Goal: Information Seeking & Learning: Ask a question

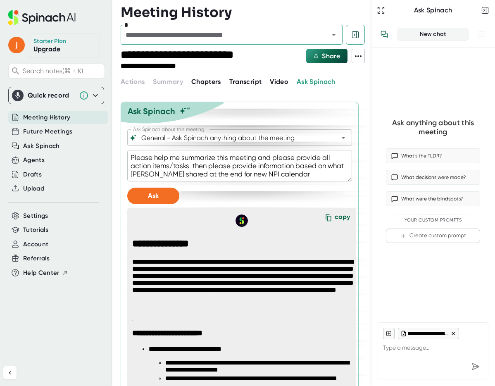
scroll to position [82, 0]
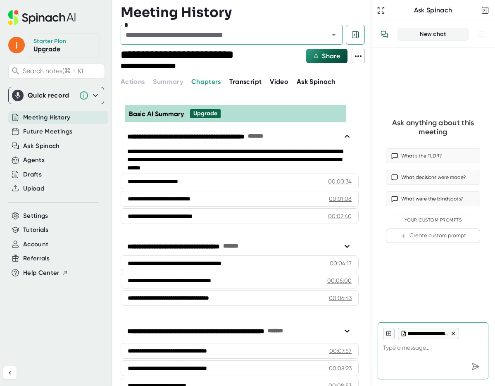
click at [272, 84] on span "Video" at bounding box center [279, 82] width 19 height 8
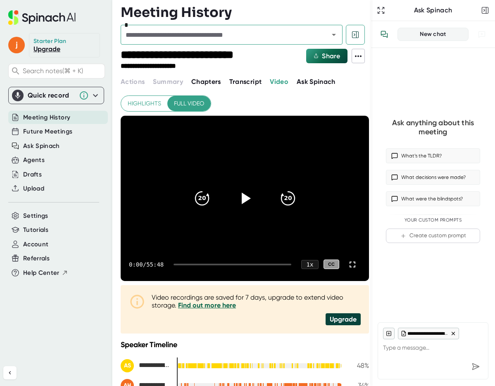
scroll to position [117, 0]
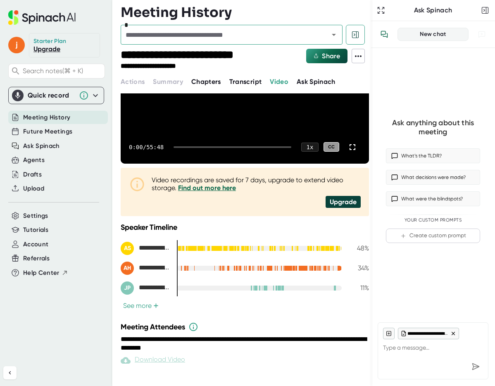
click at [318, 80] on span "Ask Spinach" at bounding box center [316, 82] width 39 height 8
type textarea "x"
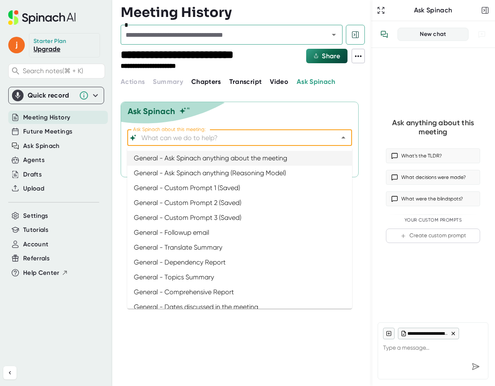
click at [192, 140] on input "Ask Spinach about this meeting:" at bounding box center [233, 138] width 186 height 12
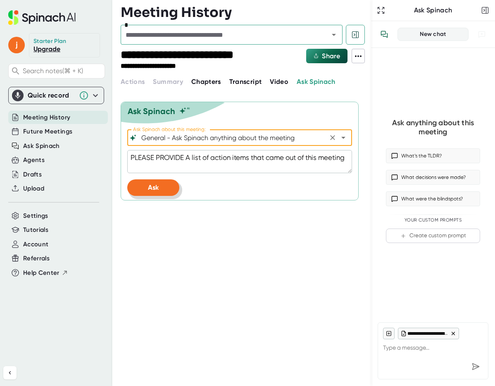
type input "General - Ask Spinach anything about the meeting"
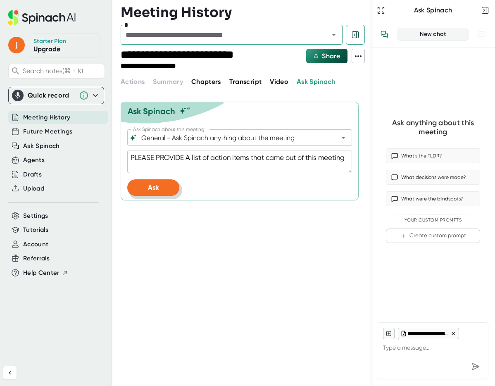
click at [145, 186] on button "Ask" at bounding box center [153, 187] width 52 height 17
type textarea "x"
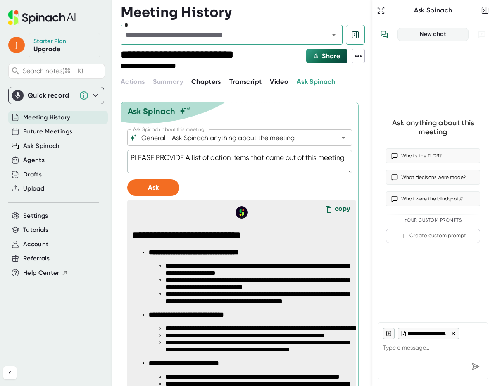
type textarea "x"
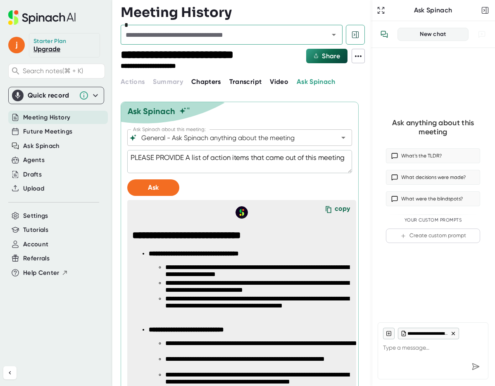
type textarea "x"
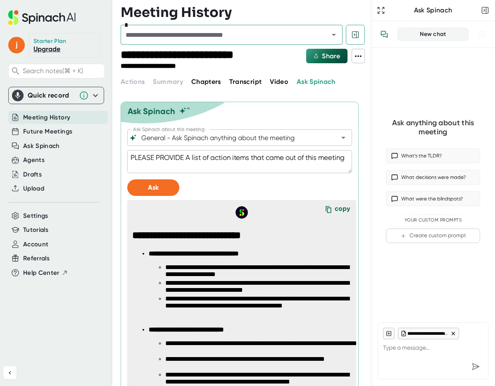
type textarea "x"
